Goal: Transaction & Acquisition: Purchase product/service

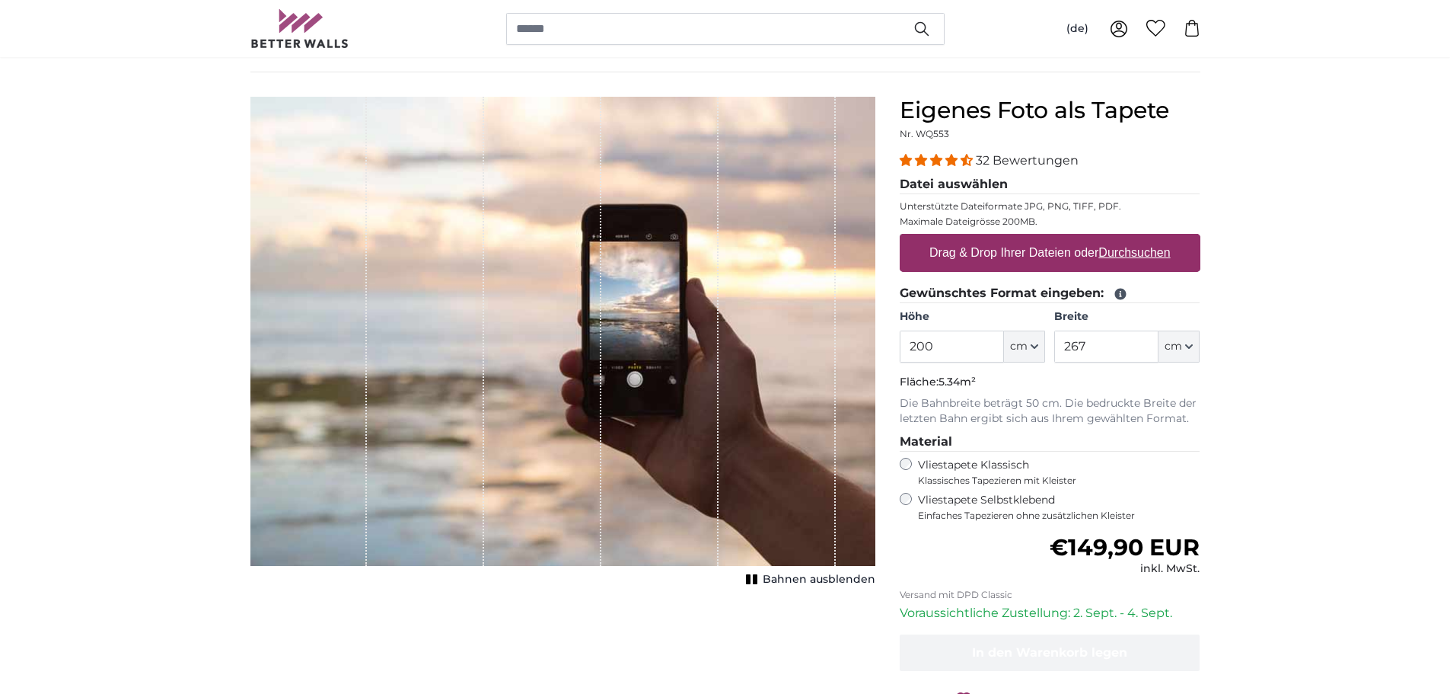
click at [1016, 256] on label "Drag & Drop Ihrer Dateien oder Durchsuchen" at bounding box center [1051, 253] width 254 height 30
click at [1016, 238] on input "Drag & Drop Ihrer Dateien oder Durchsuchen" at bounding box center [1050, 236] width 301 height 5
type input "**********"
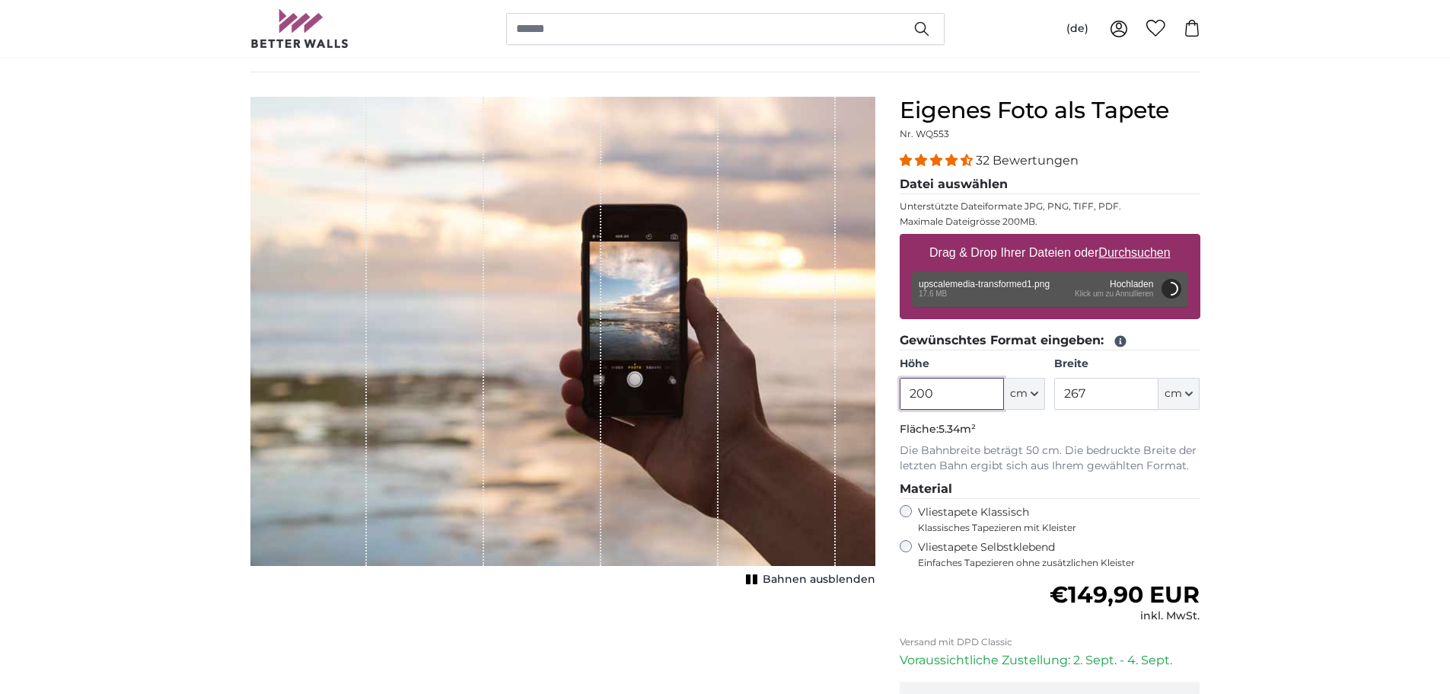
click at [943, 392] on input "200" at bounding box center [952, 394] width 104 height 32
drag, startPoint x: 943, startPoint y: 392, endPoint x: 881, endPoint y: 391, distance: 61.7
click at [881, 391] on product-detail "Abbrechen Bild zuschneiden Bahnen ausblenden Eigenes Foto als Tapete Nr. WQ553 …" at bounding box center [725, 451] width 975 height 758
type input "260"
click at [1100, 390] on input "267" at bounding box center [1107, 394] width 104 height 32
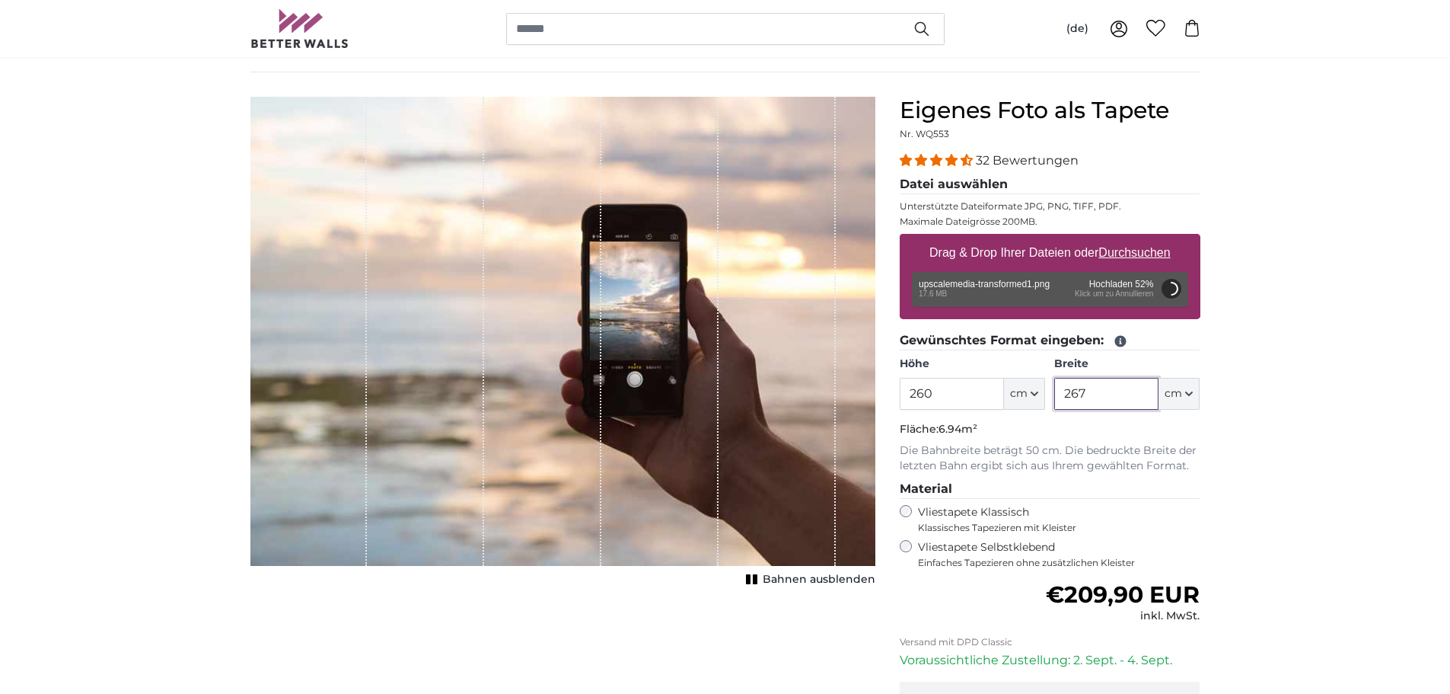
drag, startPoint x: 1100, startPoint y: 390, endPoint x: 1020, endPoint y: 388, distance: 80.0
click at [1020, 388] on div "Höhe 260 ft cm Centimeter (cm) Inches (inch) Feet (ft. in.) Breite 267 ft cm Ce…" at bounding box center [1050, 382] width 301 height 53
type input "106"
type input "200"
type input "134"
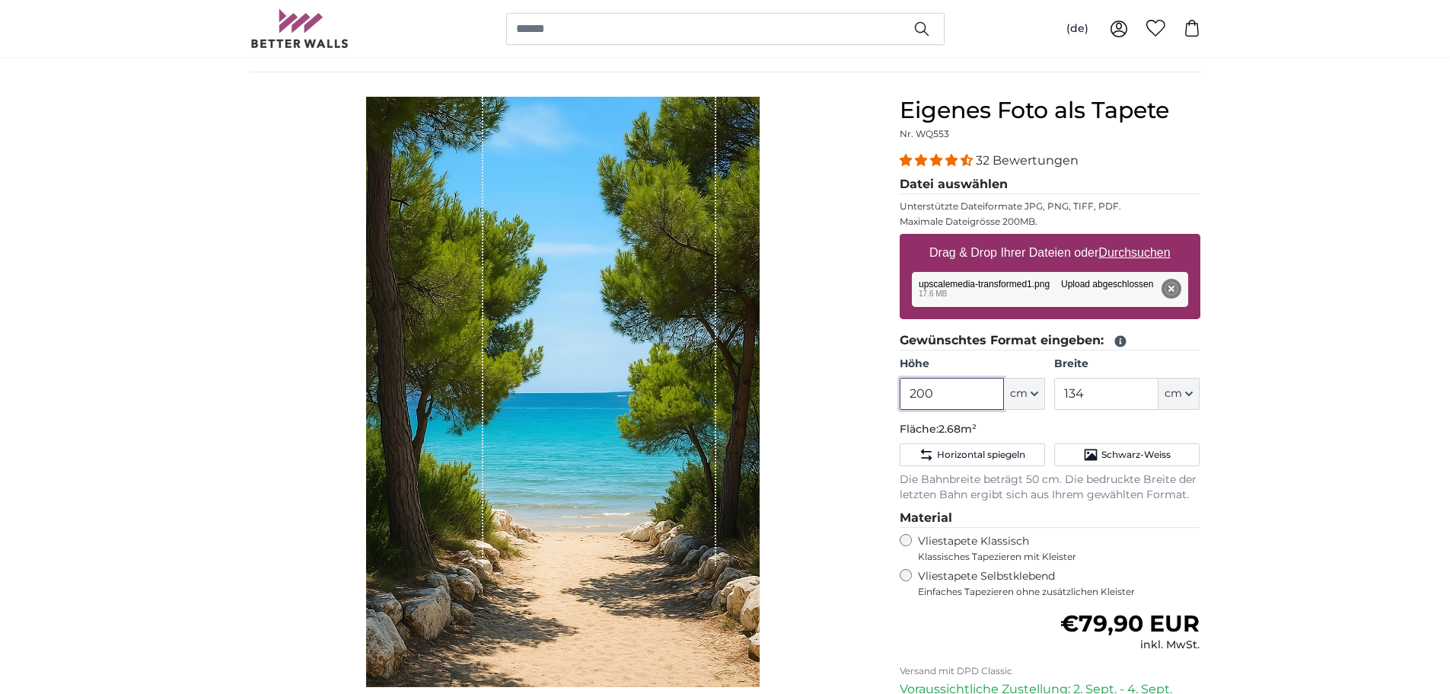
click at [927, 394] on input "200" at bounding box center [952, 394] width 104 height 32
click at [956, 403] on input "200" at bounding box center [952, 394] width 104 height 32
drag, startPoint x: 957, startPoint y: 394, endPoint x: 883, endPoint y: 394, distance: 73.9
click at [883, 394] on product-detail "Abbrechen Bild zuschneiden Bahnen ausblenden Eigenes Foto als Tapete Nr. WQ553 …" at bounding box center [725, 465] width 975 height 787
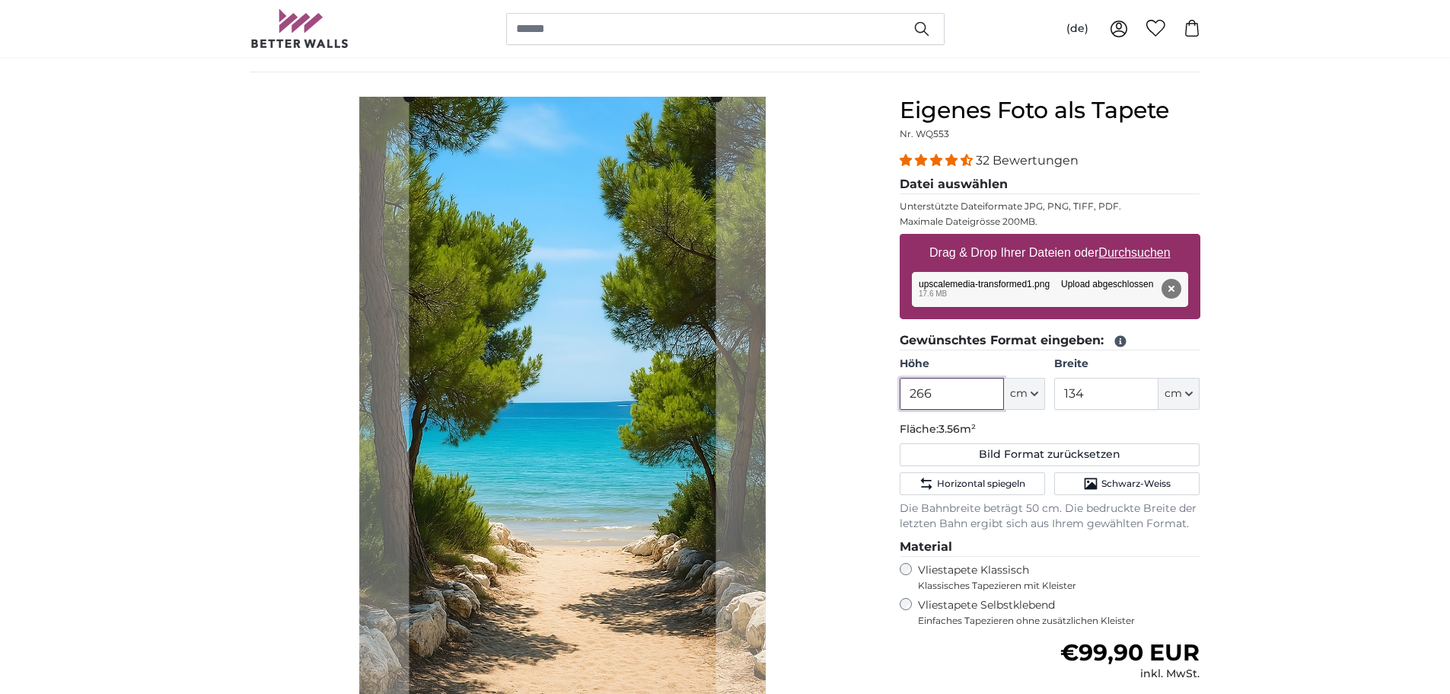
type input "266"
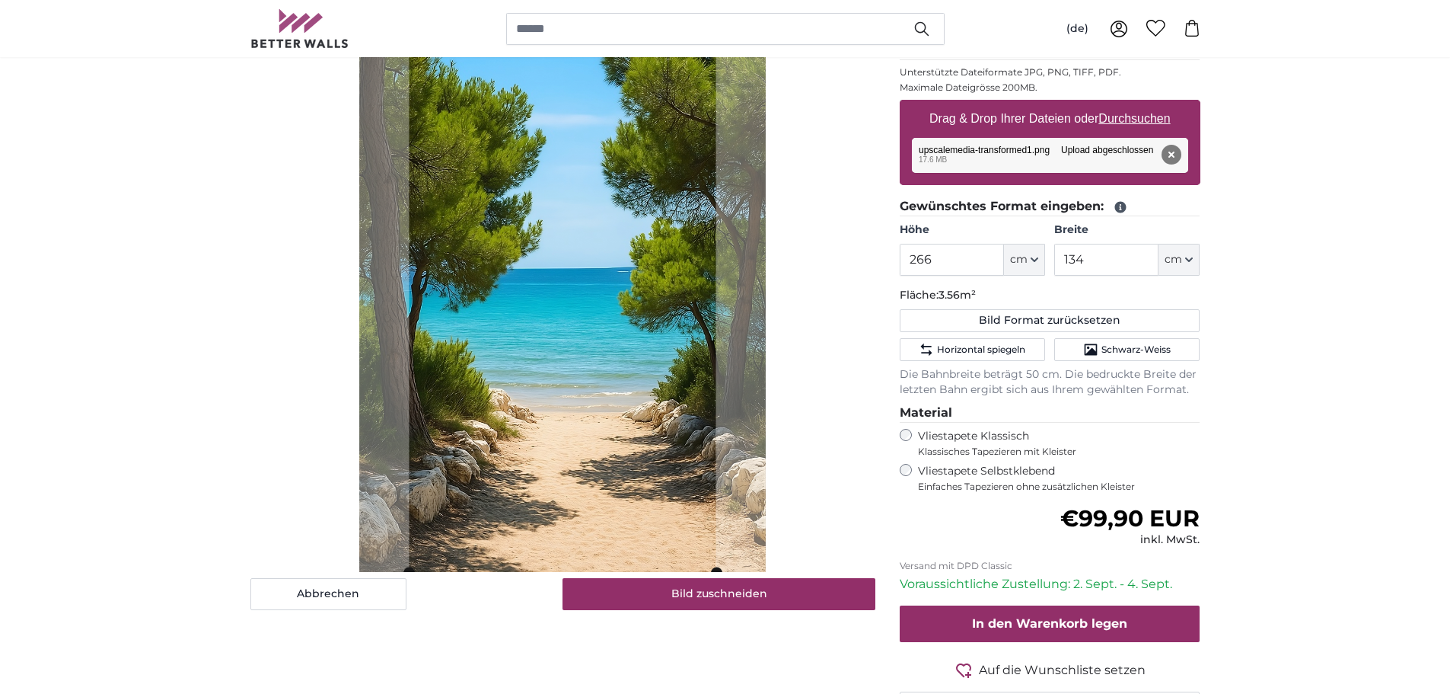
scroll to position [254, 0]
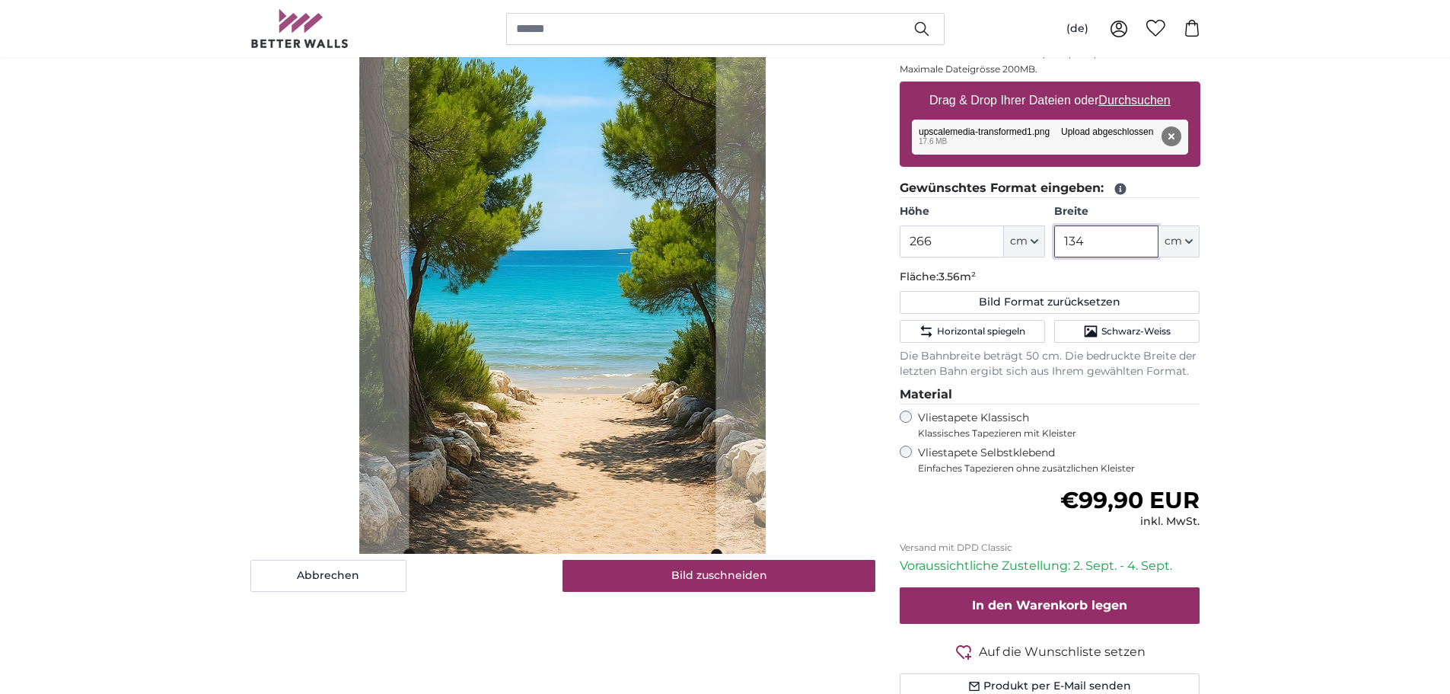
click at [1109, 231] on input "134" at bounding box center [1107, 241] width 104 height 32
drag, startPoint x: 1108, startPoint y: 235, endPoint x: 1021, endPoint y: 237, distance: 86.8
click at [1021, 237] on div "Höhe 266 ft cm Centimeter (cm) Inches (inch) Feet (ft. in.) Breite 134 ft cm Ce…" at bounding box center [1050, 230] width 301 height 53
type input "106"
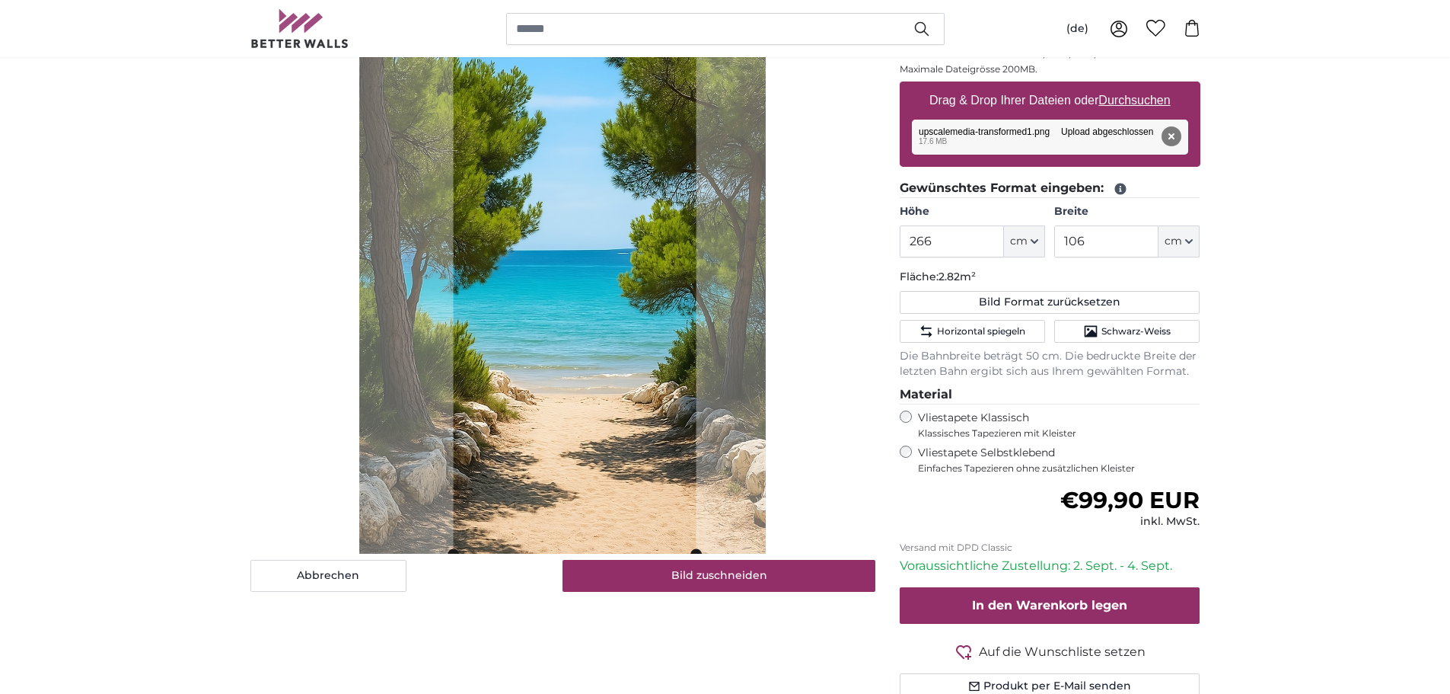
click at [579, 407] on cropper-handle at bounding box center [575, 248] width 243 height 609
click at [1020, 453] on label "Vliestapete Selbstklebend Einfaches Tapezieren ohne zusätzlichen Kleister" at bounding box center [1059, 459] width 282 height 29
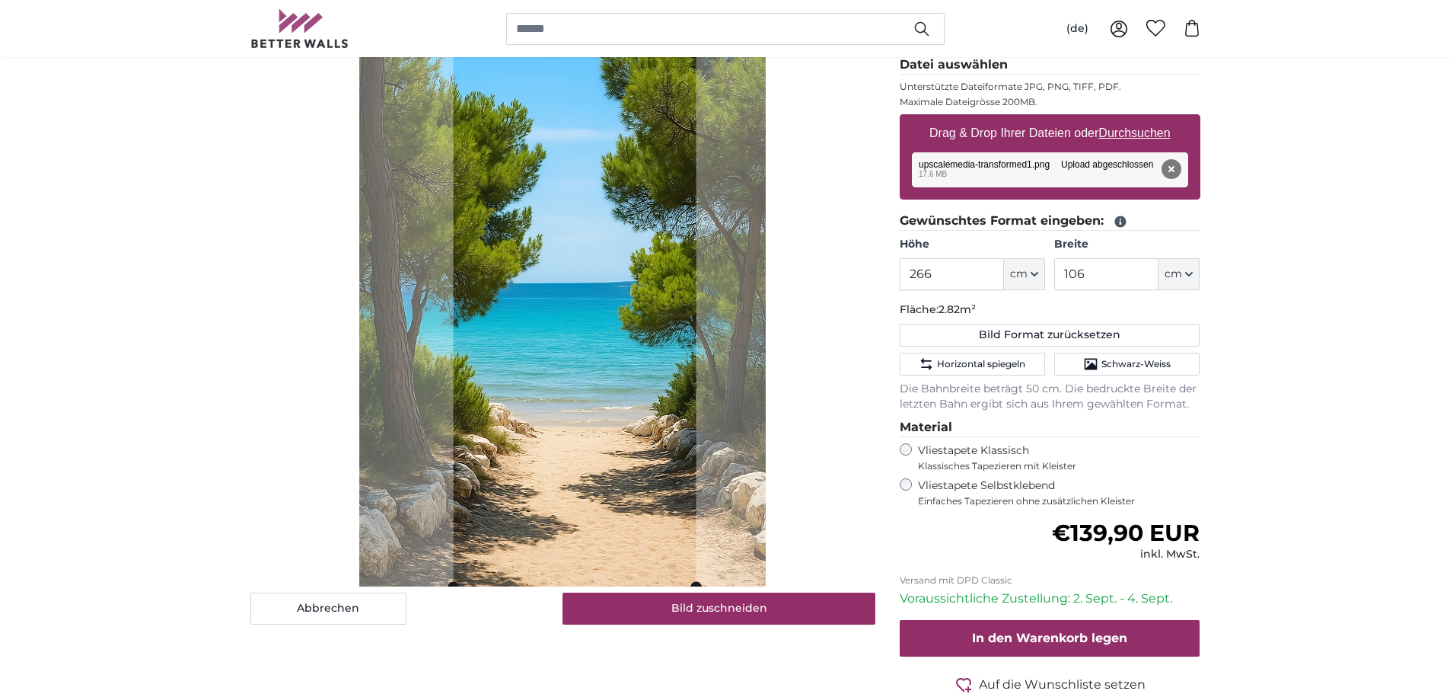
scroll to position [203, 0]
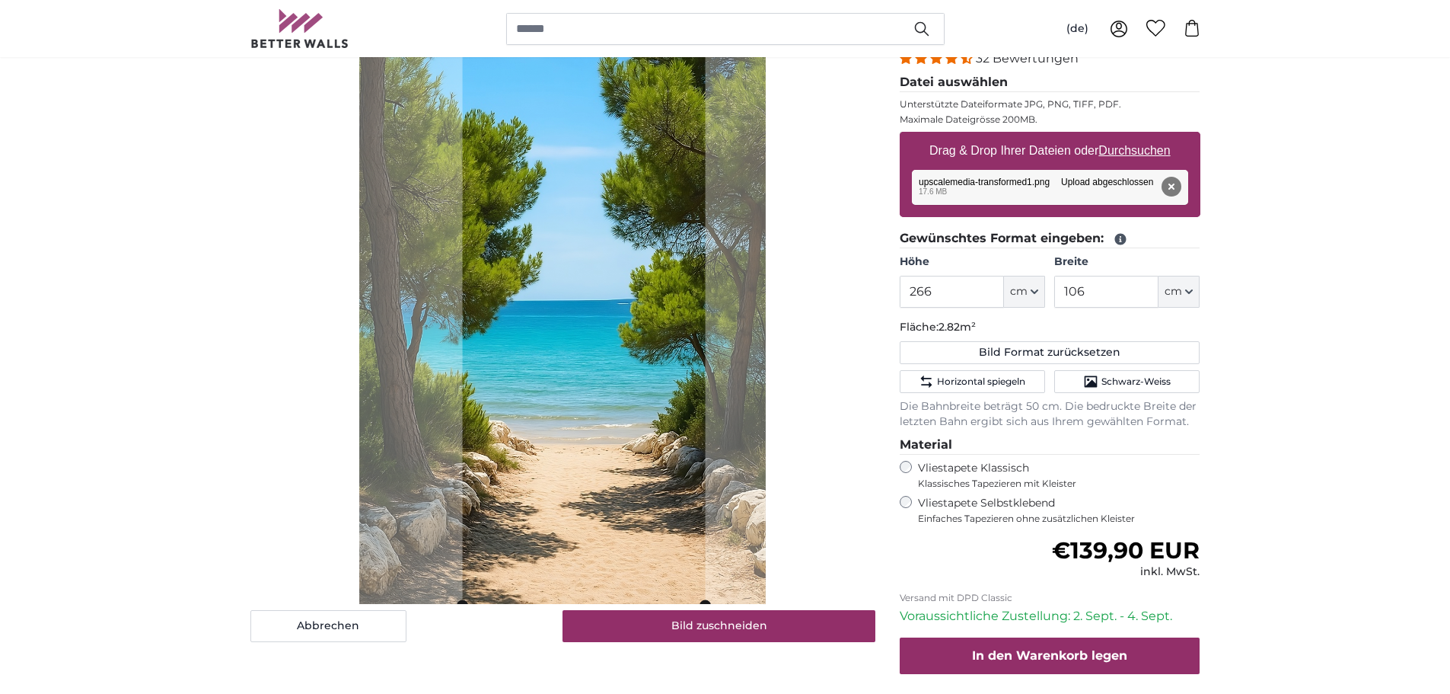
click at [595, 536] on cropper-handle at bounding box center [584, 299] width 243 height 609
click at [680, 628] on button "Bild zuschneiden" at bounding box center [719, 626] width 313 height 32
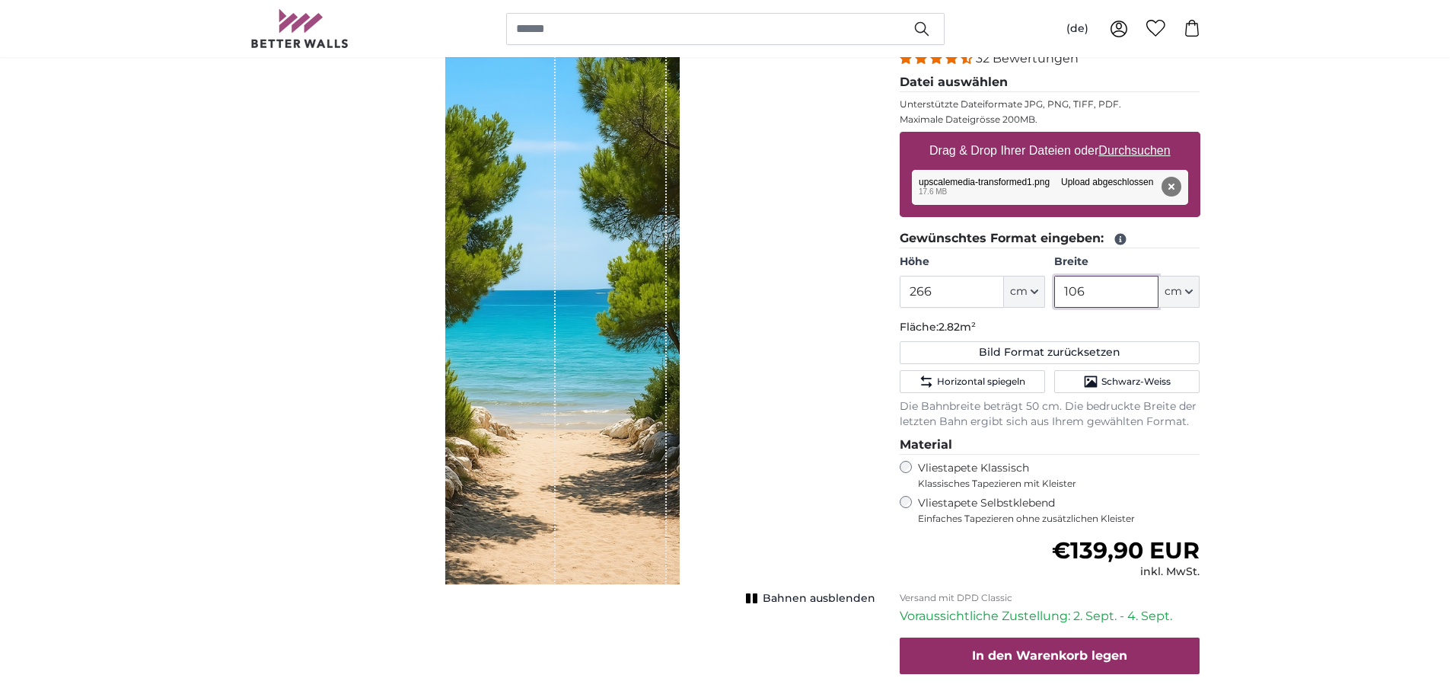
click at [1103, 289] on input "106" at bounding box center [1107, 292] width 104 height 32
drag, startPoint x: 1103, startPoint y: 289, endPoint x: 1077, endPoint y: 290, distance: 25.9
click at [1077, 290] on input "106" at bounding box center [1107, 292] width 104 height 32
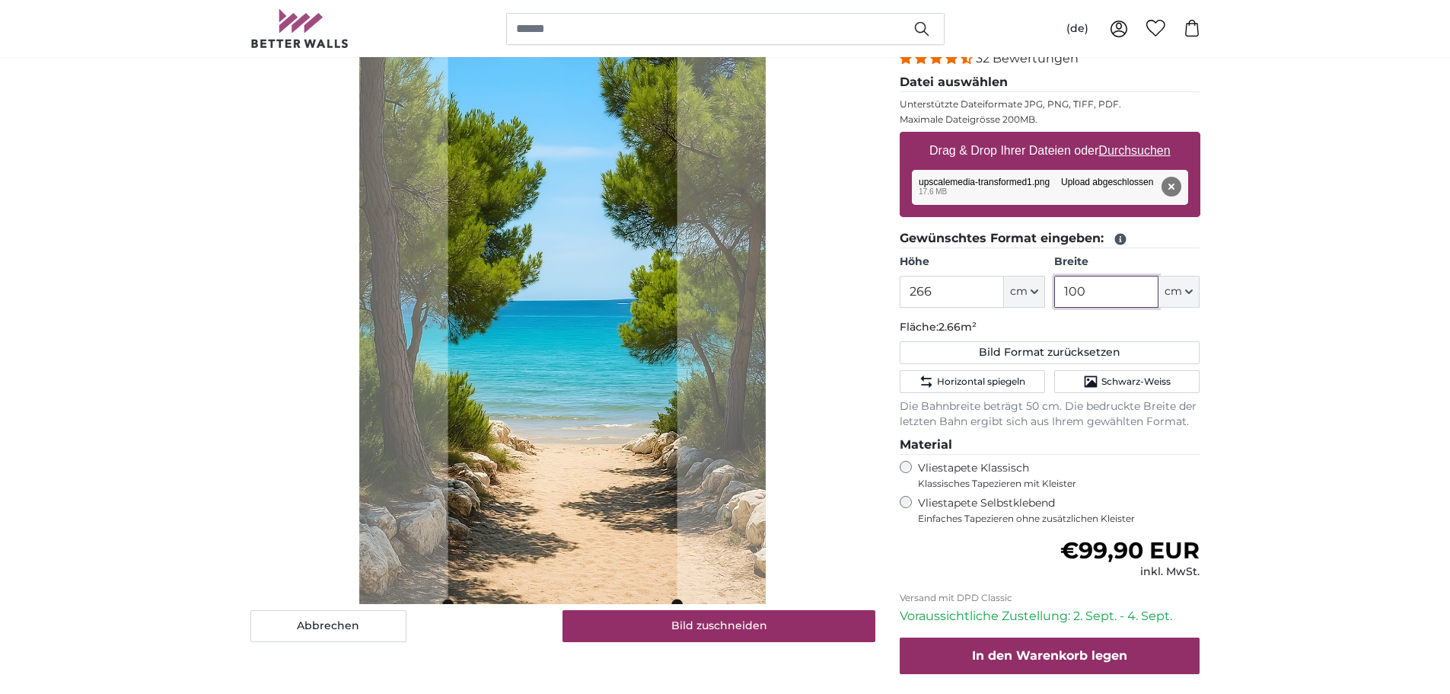
type input "100"
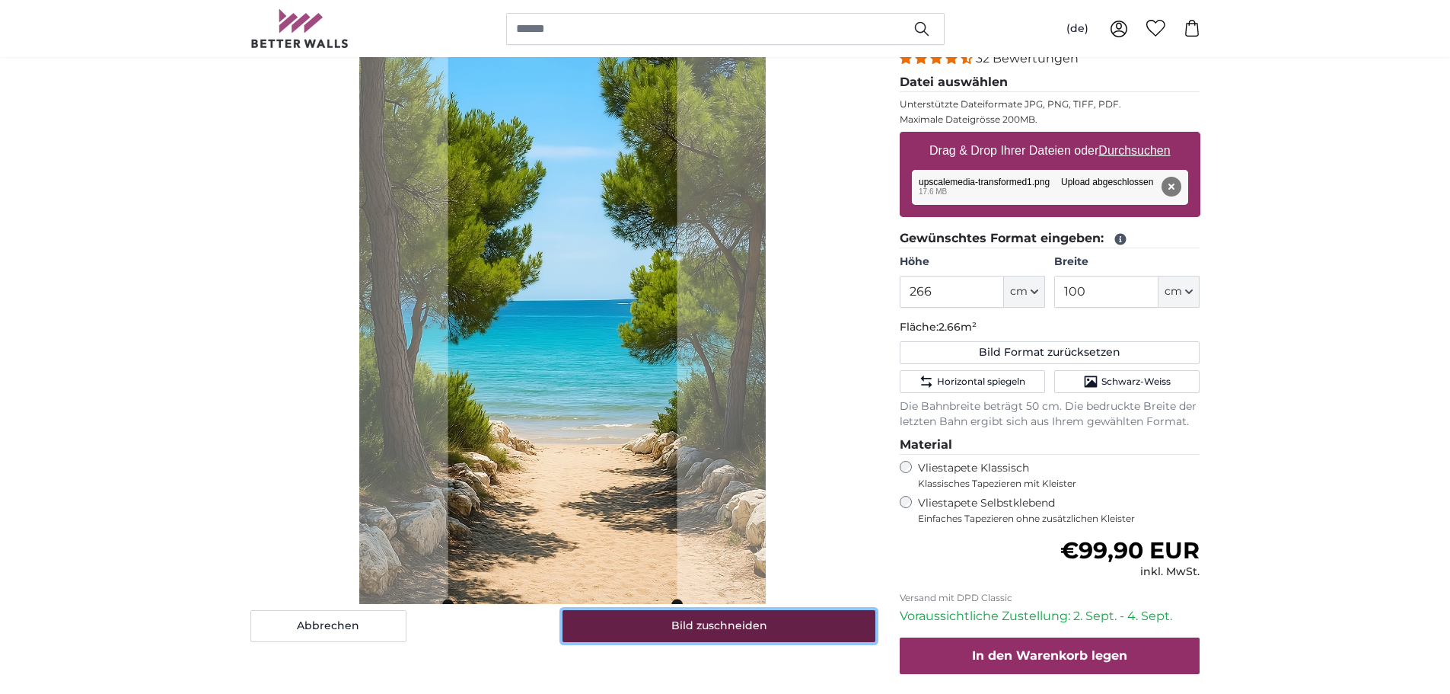
click at [745, 624] on button "Bild zuschneiden" at bounding box center [719, 626] width 313 height 32
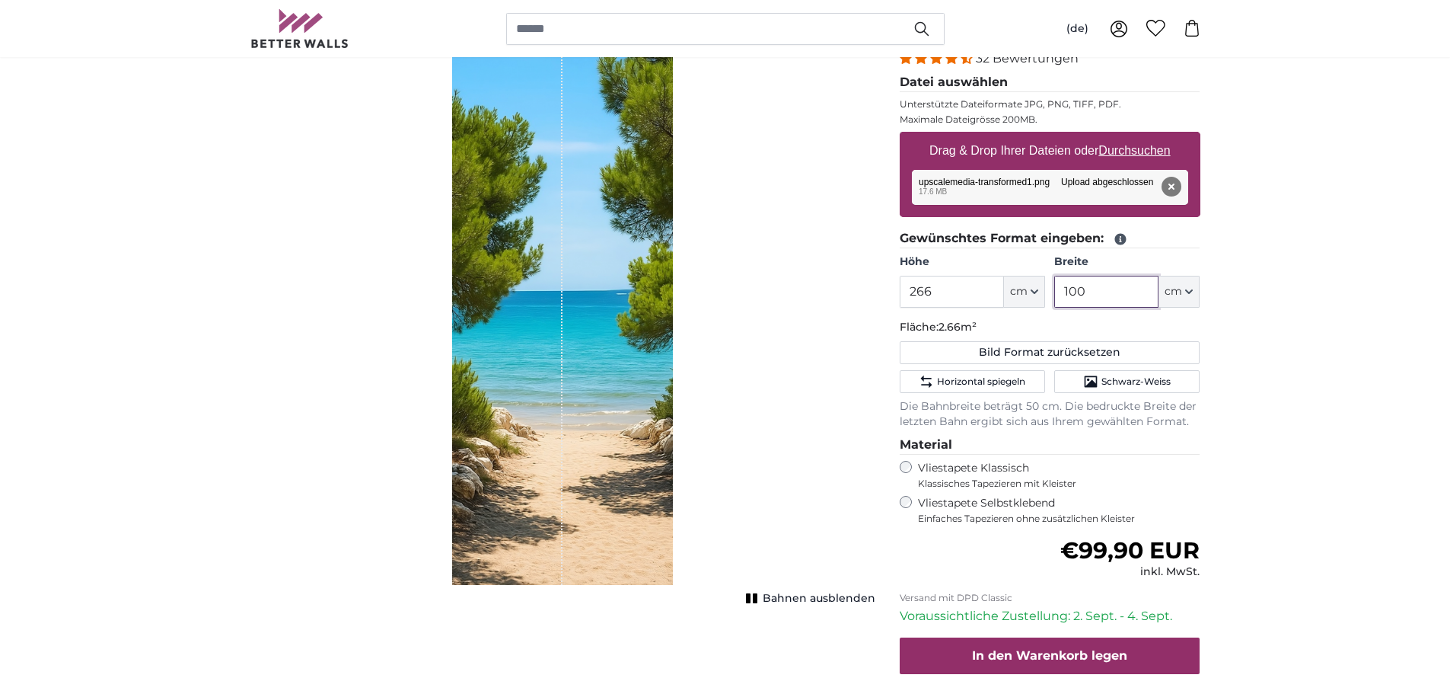
click at [1096, 288] on input "100" at bounding box center [1107, 292] width 104 height 32
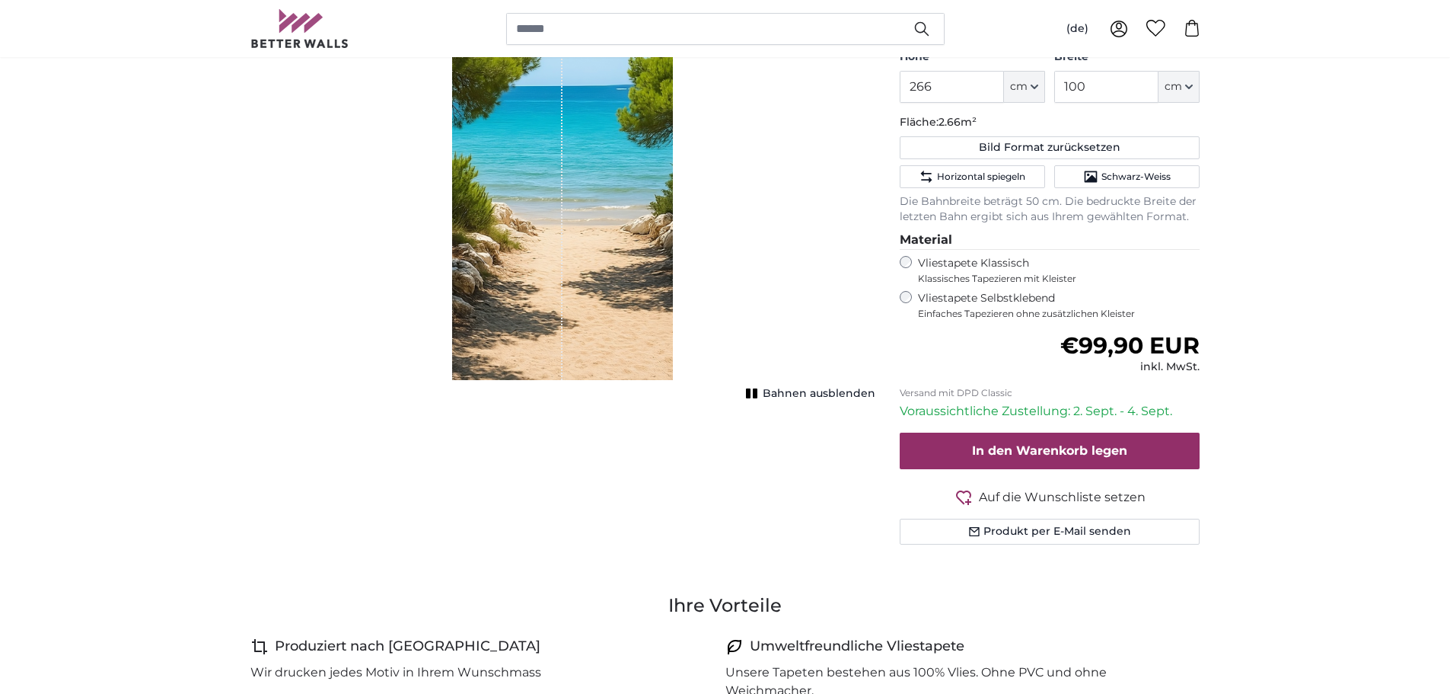
scroll to position [406, 0]
